Goal: Information Seeking & Learning: Learn about a topic

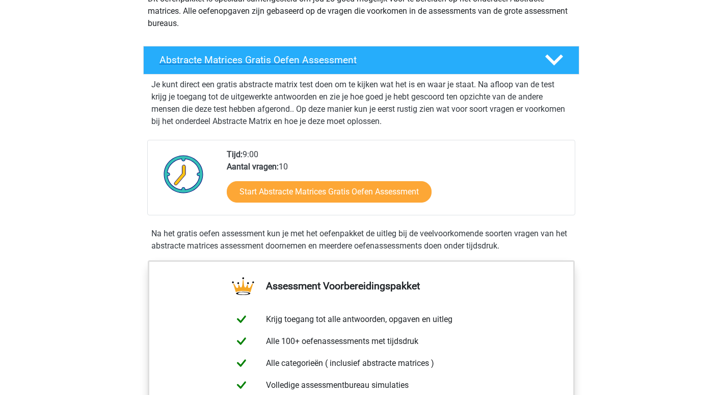
scroll to position [153, 0]
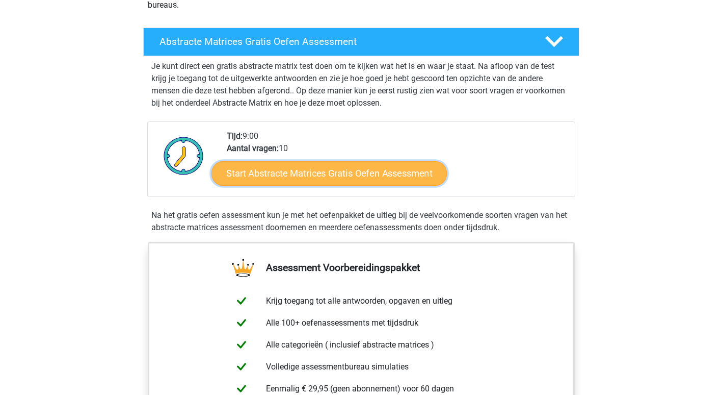
click at [297, 165] on link "Start Abstracte Matrices Gratis Oefen Assessment" at bounding box center [329, 173] width 235 height 24
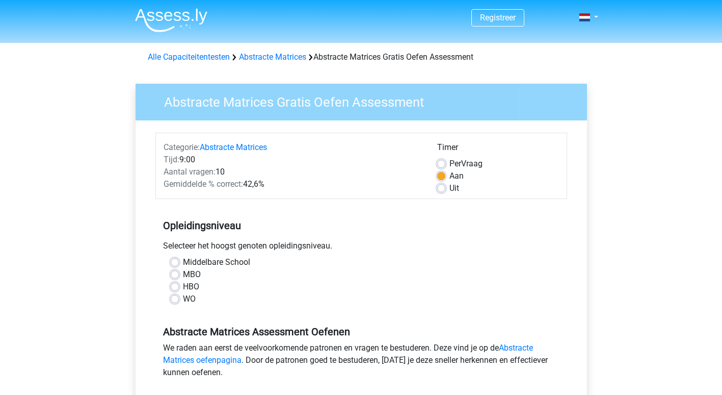
click at [450, 187] on label "Uit" at bounding box center [455, 188] width 10 height 12
click at [440, 187] on input "Uit" at bounding box center [441, 187] width 8 height 10
radio input "true"
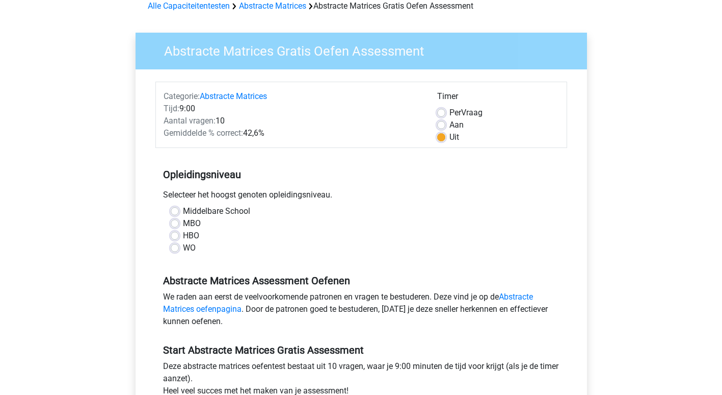
click at [183, 221] on label "MBO" at bounding box center [192, 223] width 18 height 12
click at [175, 221] on input "MBO" at bounding box center [175, 222] width 8 height 10
radio input "true"
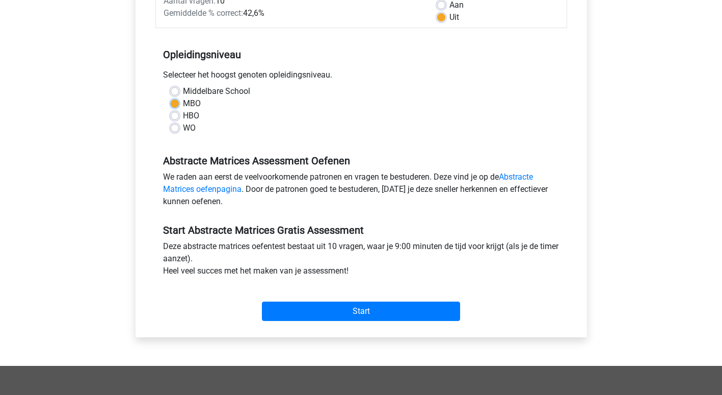
scroll to position [204, 0]
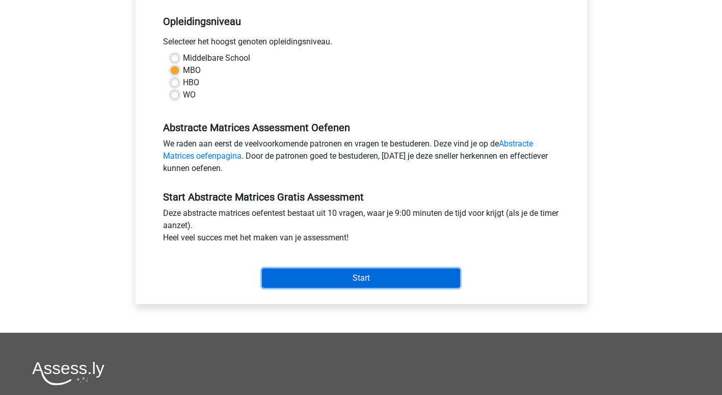
click at [342, 273] on input "Start" at bounding box center [361, 277] width 198 height 19
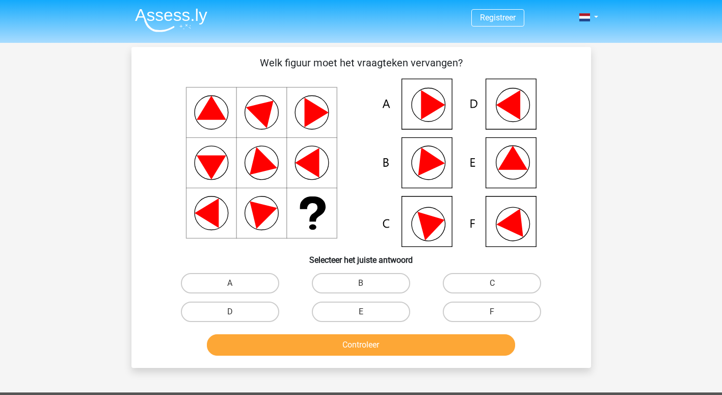
click at [422, 222] on icon at bounding box center [432, 222] width 31 height 35
click at [480, 279] on label "C" at bounding box center [492, 283] width 98 height 20
click at [492, 283] on input "C" at bounding box center [495, 286] width 7 height 7
radio input "true"
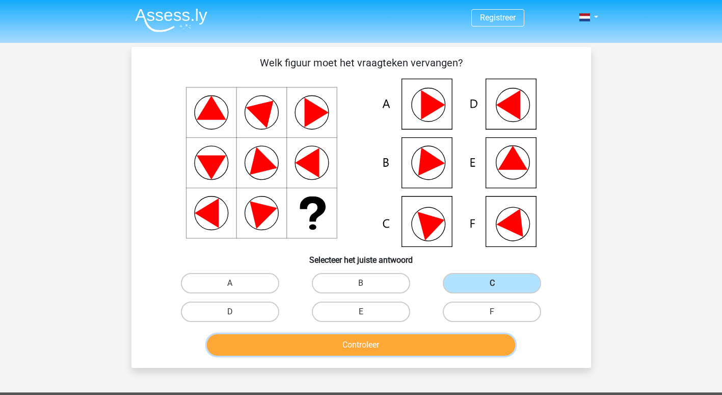
click at [403, 339] on button "Controleer" at bounding box center [361, 344] width 308 height 21
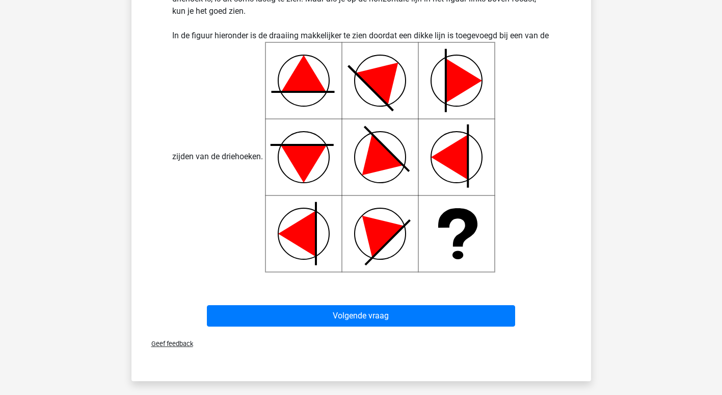
scroll to position [408, 0]
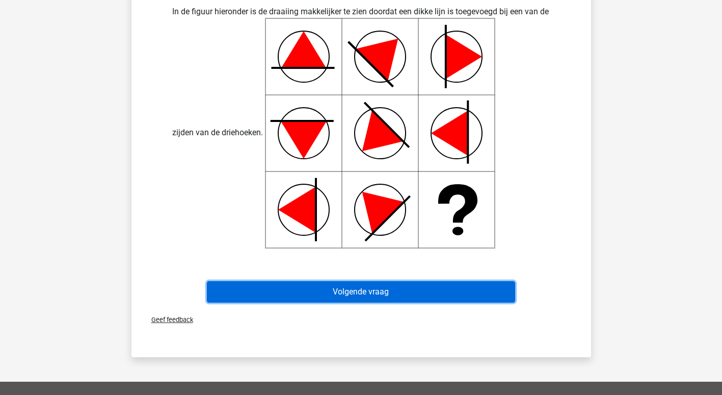
click at [363, 286] on button "Volgende vraag" at bounding box center [361, 291] width 308 height 21
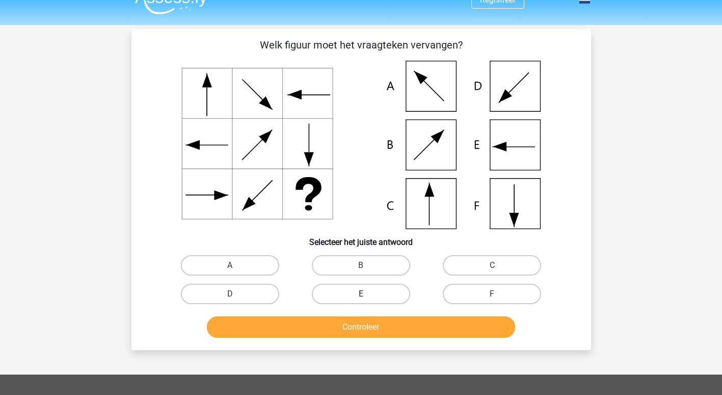
scroll to position [0, 0]
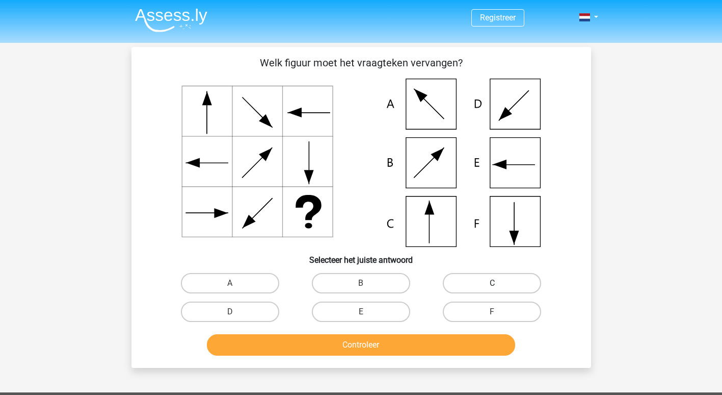
click at [508, 279] on label "C" at bounding box center [492, 283] width 98 height 20
click at [499, 283] on input "C" at bounding box center [495, 286] width 7 height 7
radio input "true"
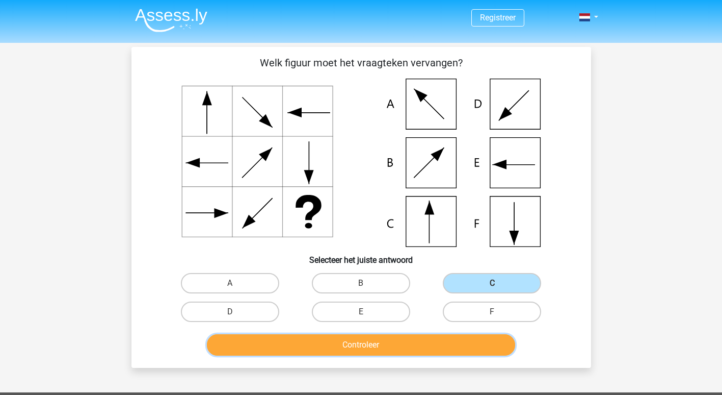
click at [429, 350] on button "Controleer" at bounding box center [361, 344] width 308 height 21
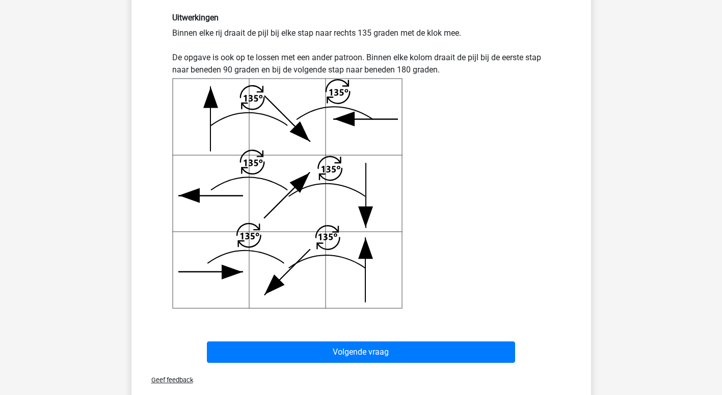
scroll to position [357, 0]
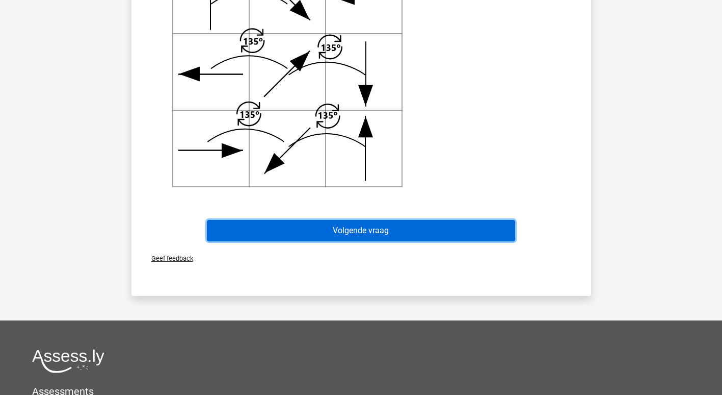
click at [315, 228] on button "Volgende vraag" at bounding box center [361, 230] width 308 height 21
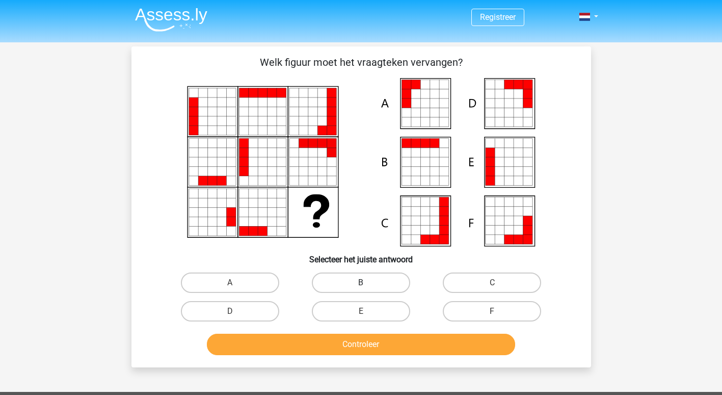
scroll to position [0, 0]
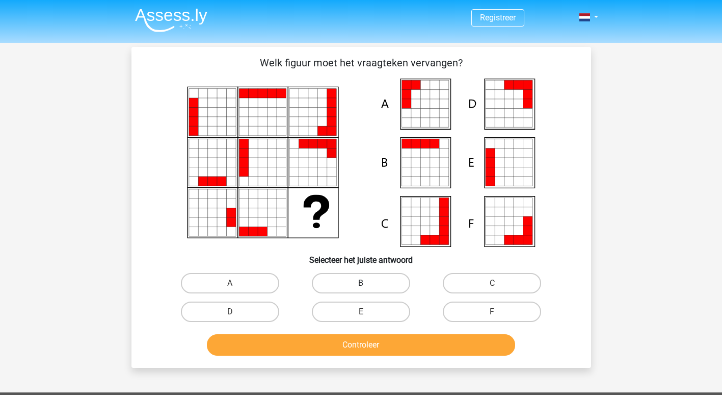
click at [369, 284] on label "B" at bounding box center [361, 283] width 98 height 20
click at [367, 284] on input "B" at bounding box center [364, 286] width 7 height 7
radio input "true"
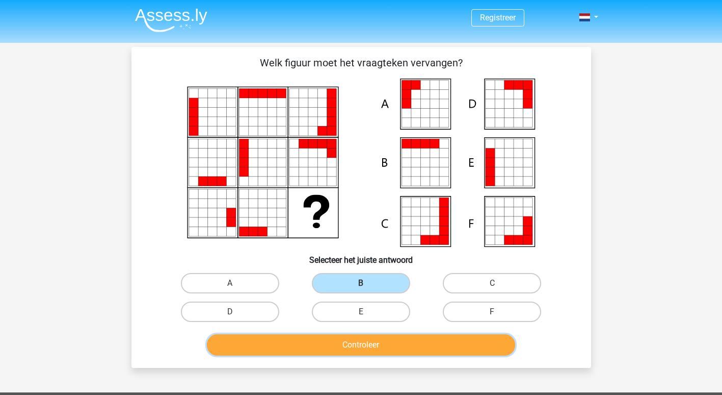
click at [388, 342] on button "Controleer" at bounding box center [361, 344] width 308 height 21
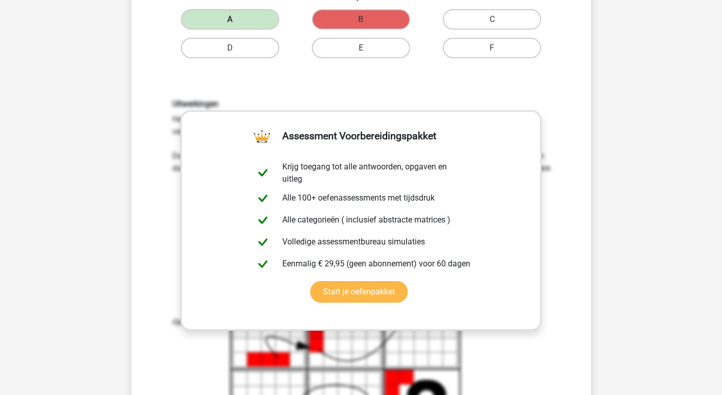
scroll to position [306, 0]
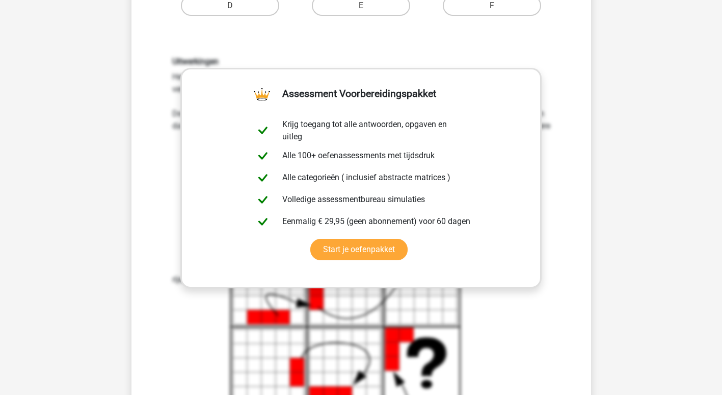
click at [206, 353] on div "Uitwerkingen Het figuur neemt van links naar rechts steeds toe met een blokje e…" at bounding box center [361, 242] width 393 height 371
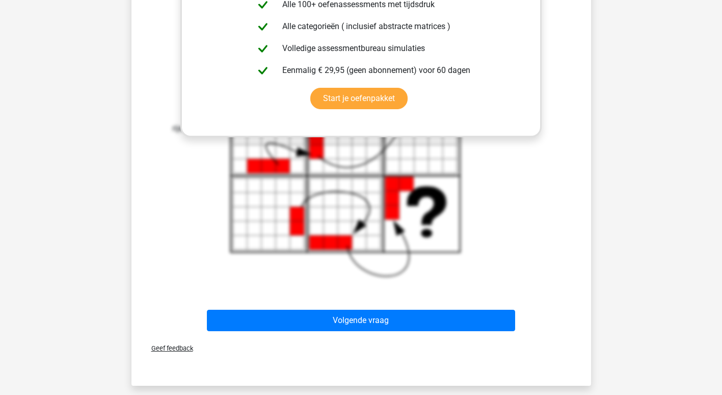
scroll to position [459, 0]
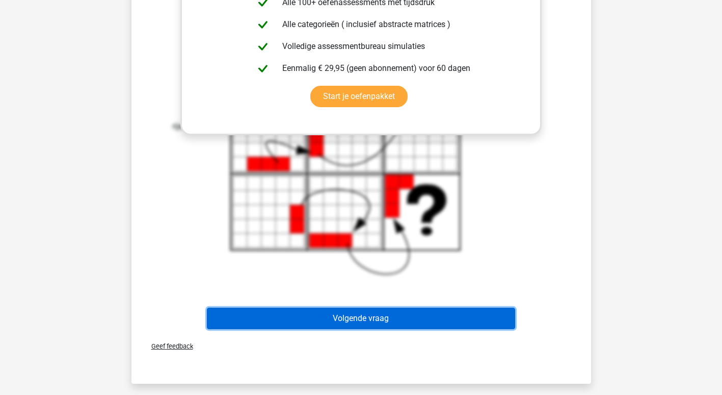
click at [340, 316] on button "Volgende vraag" at bounding box center [361, 317] width 308 height 21
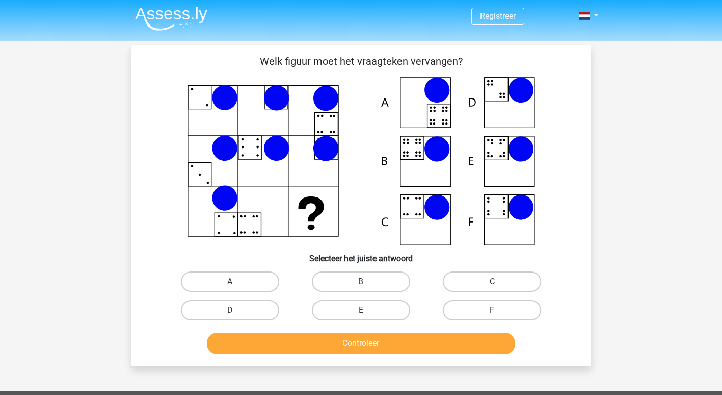
scroll to position [0, 0]
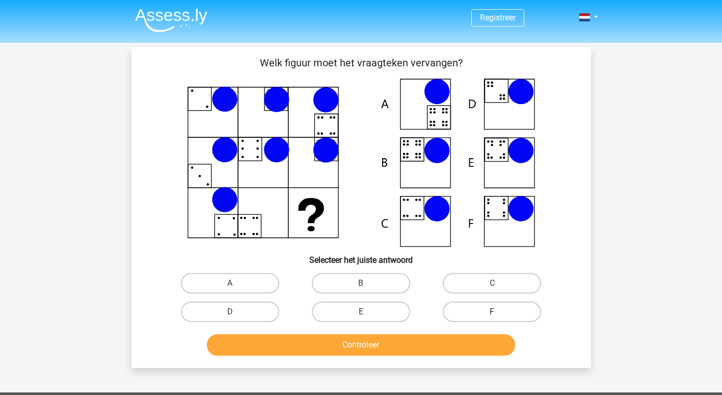
click at [495, 307] on label "F" at bounding box center [492, 311] width 98 height 20
click at [495, 311] on input "F" at bounding box center [495, 314] width 7 height 7
radio input "true"
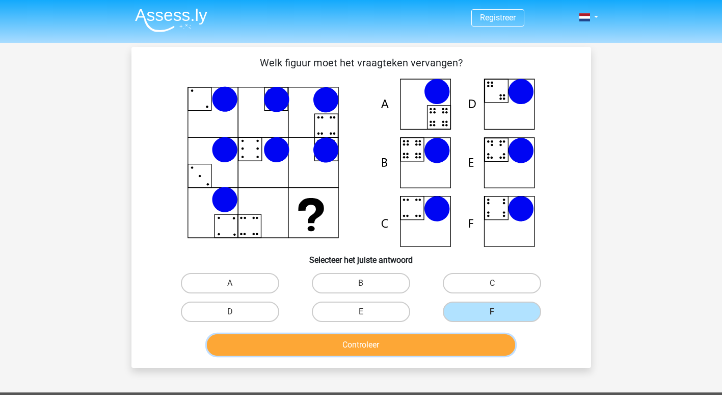
click at [446, 342] on button "Controleer" at bounding box center [361, 344] width 308 height 21
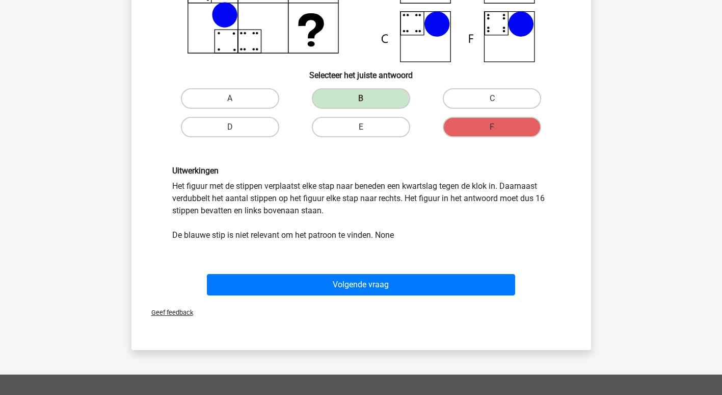
scroll to position [204, 0]
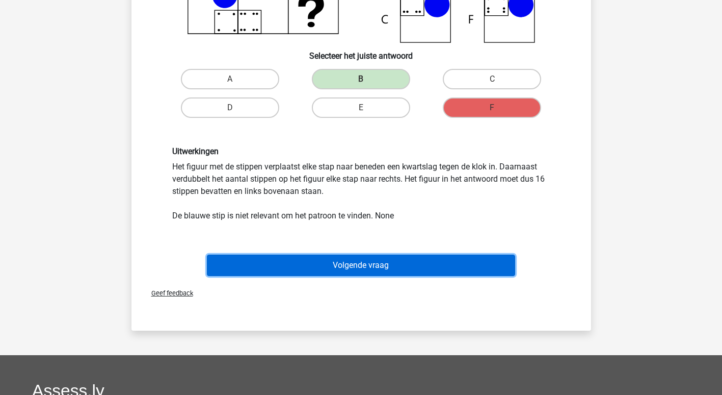
click at [359, 264] on button "Volgende vraag" at bounding box center [361, 264] width 308 height 21
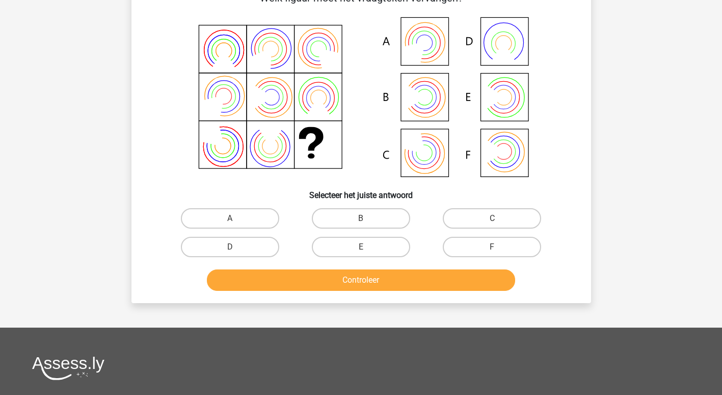
scroll to position [47, 0]
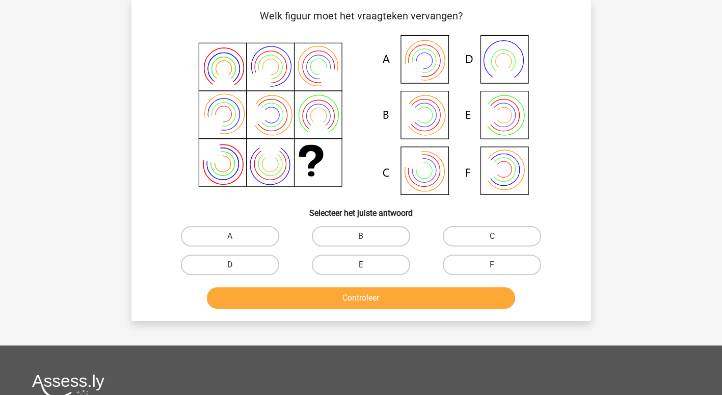
click at [347, 267] on label "E" at bounding box center [361, 264] width 98 height 20
click at [361, 267] on input "E" at bounding box center [364, 268] width 7 height 7
radio input "true"
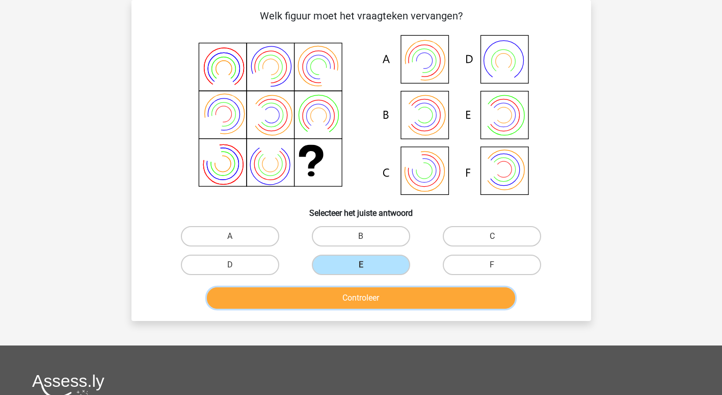
click at [364, 300] on button "Controleer" at bounding box center [361, 297] width 308 height 21
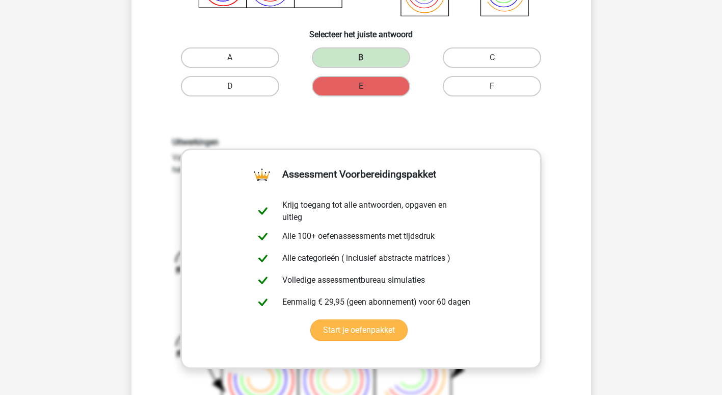
scroll to position [251, 0]
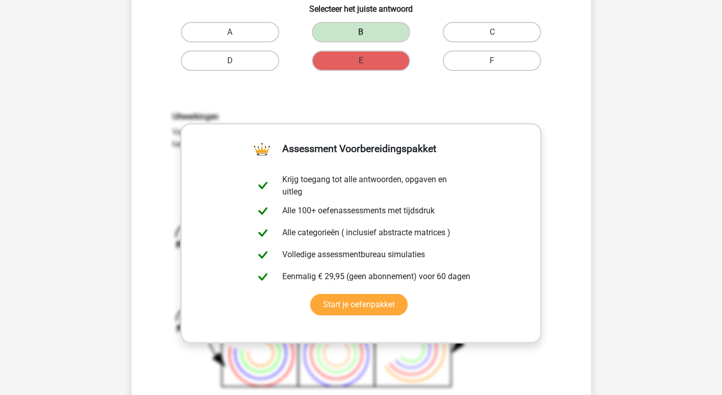
click at [556, 115] on div "Uitwerkingen Van boven naar beneden verwisselen steeds de binnenste en buitenst…" at bounding box center [361, 256] width 393 height 288
click at [544, 120] on h6 "Uitwerkingen" at bounding box center [361, 117] width 378 height 10
click at [536, 121] on h6 "Uitwerkingen" at bounding box center [361, 117] width 378 height 10
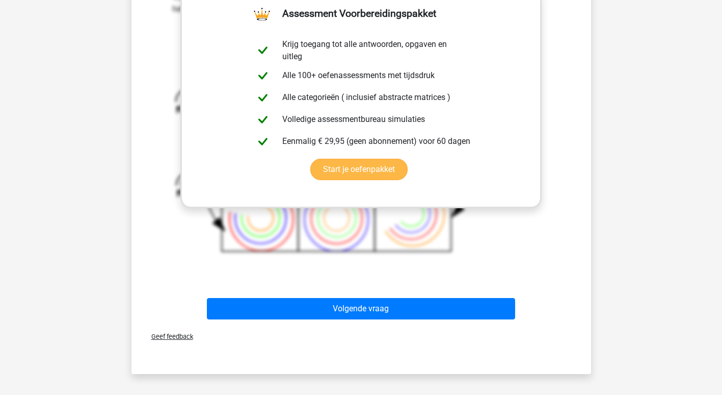
scroll to position [404, 0]
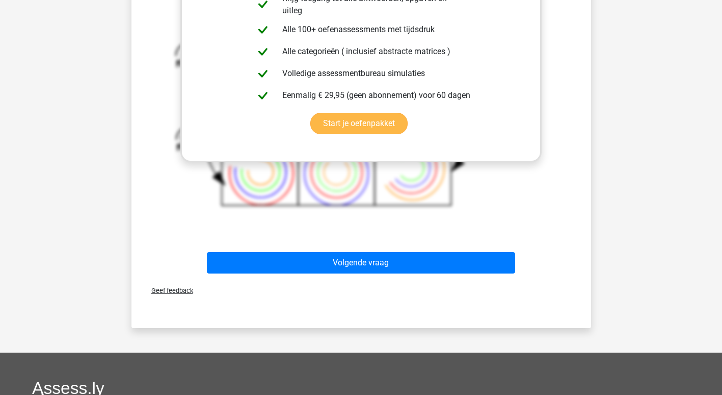
scroll to position [455, 0]
